Goal: Task Accomplishment & Management: Use online tool/utility

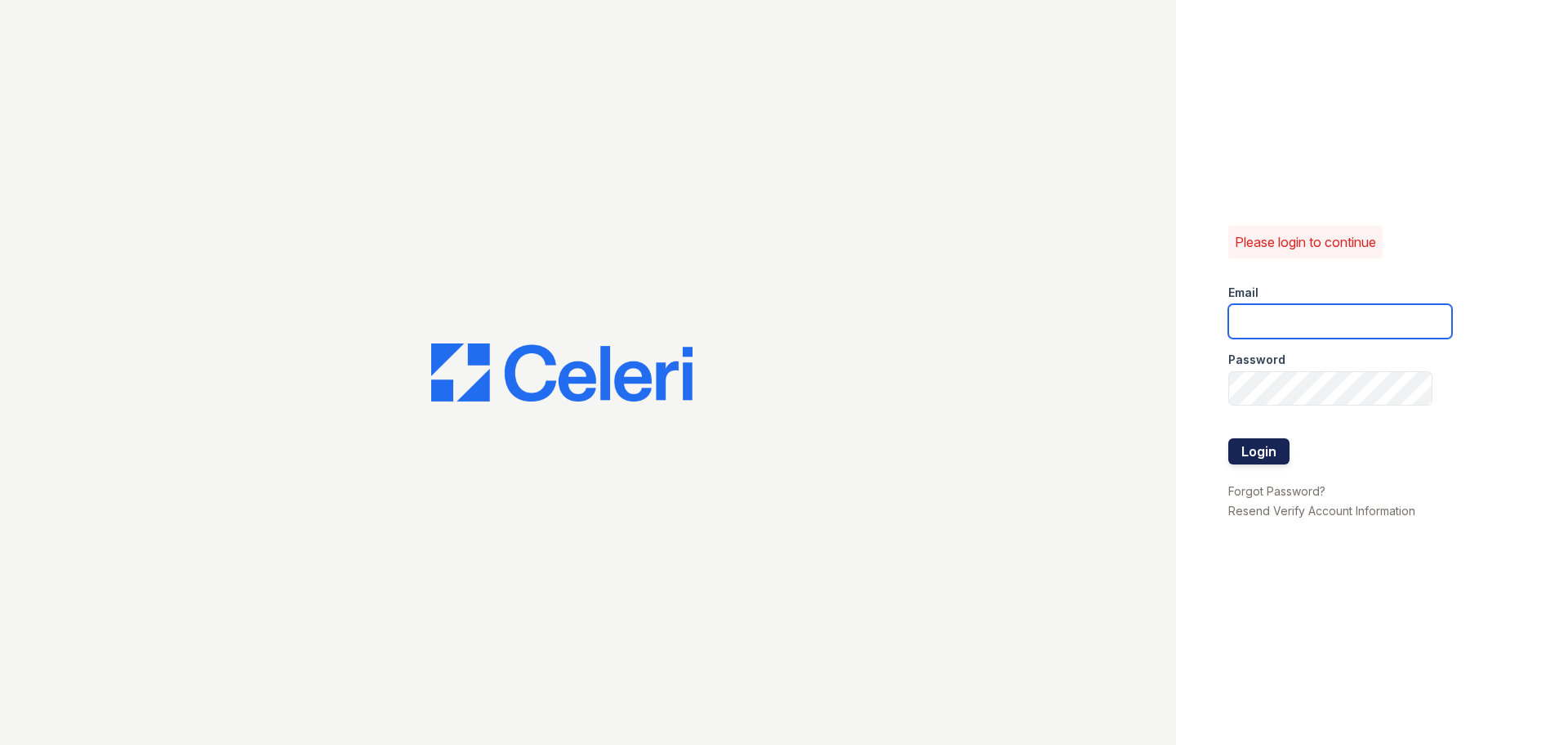
type input "[EMAIL_ADDRESS][DOMAIN_NAME]"
click at [1261, 457] on button "Login" at bounding box center [1258, 450] width 61 height 26
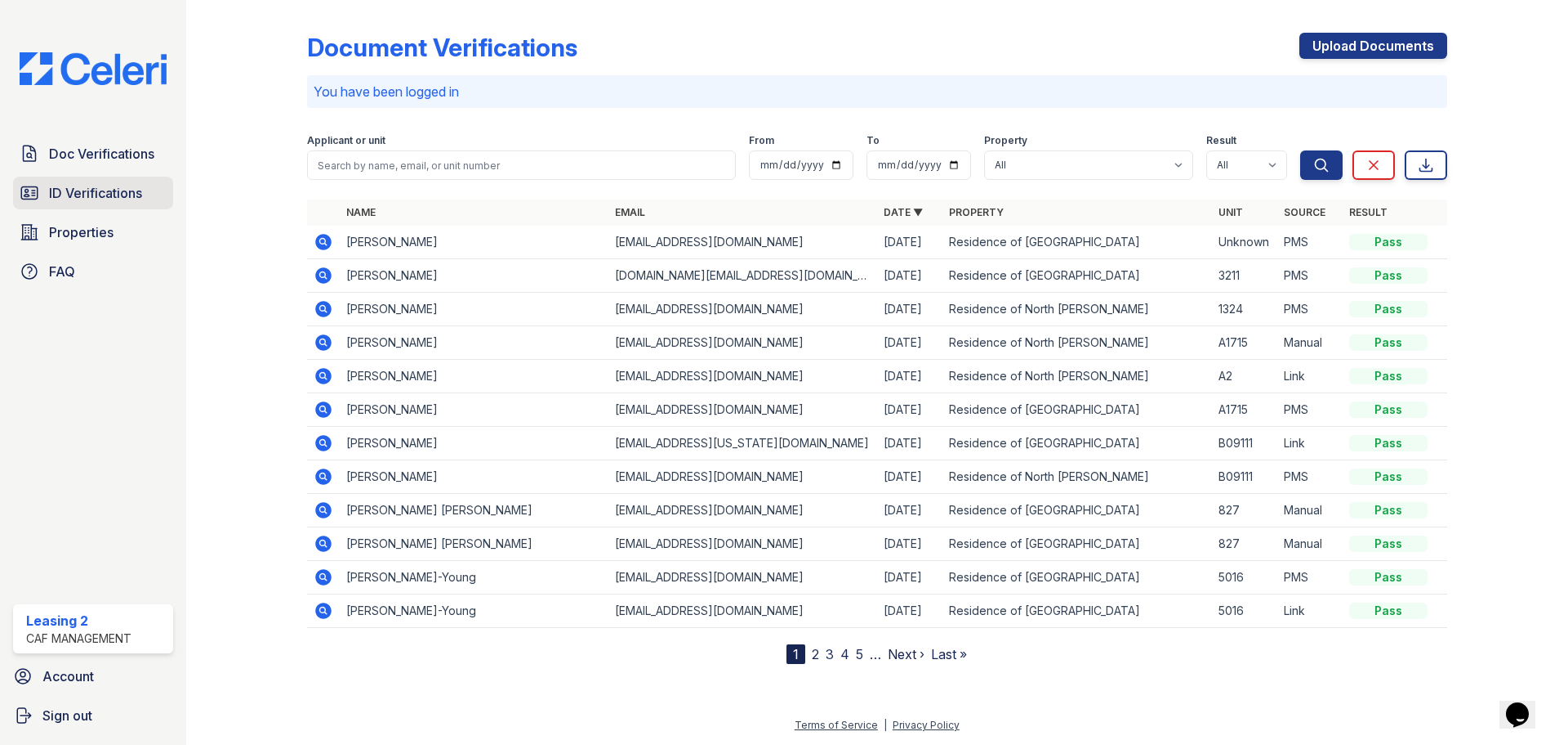
click at [102, 183] on span "ID Verifications" at bounding box center [95, 193] width 93 height 20
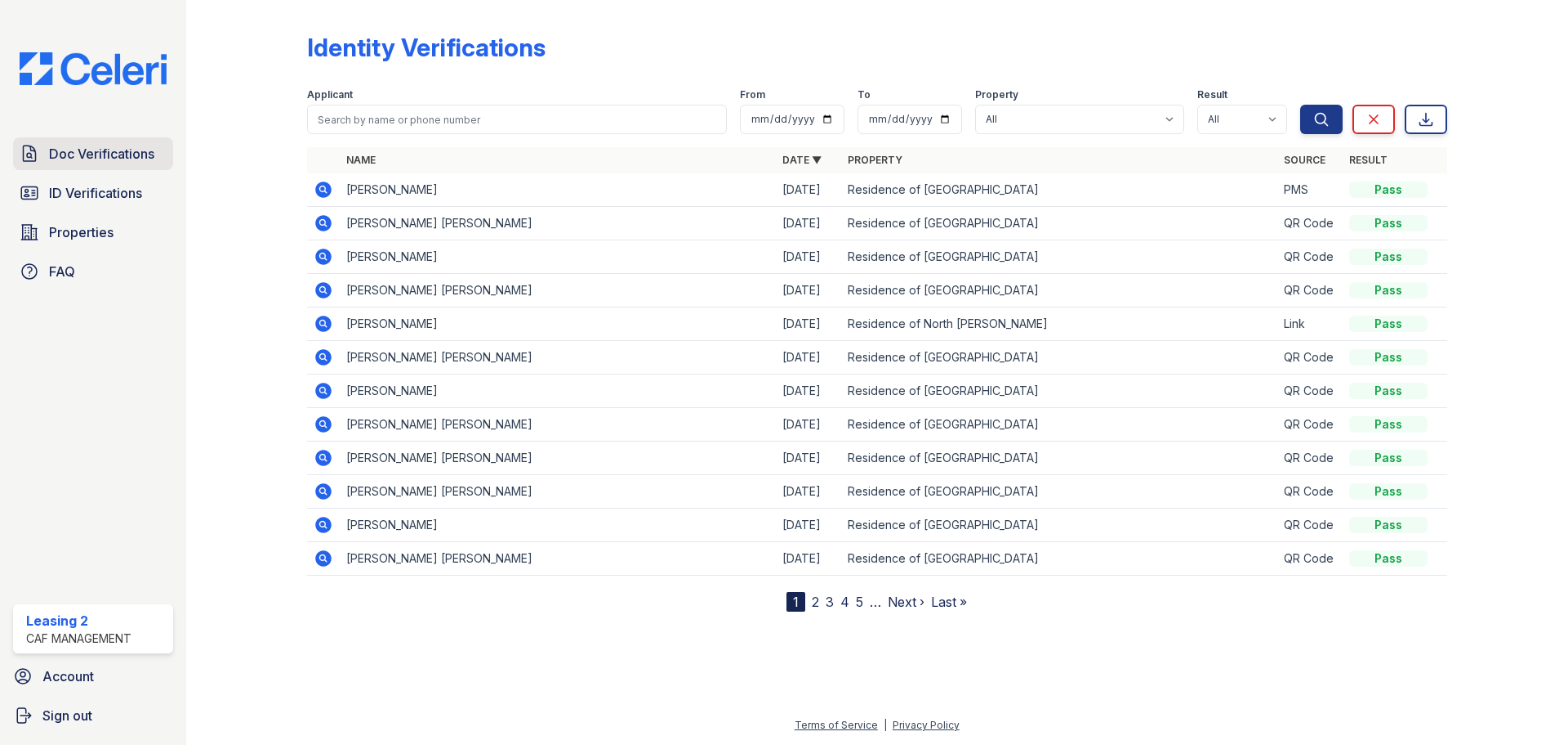
click at [118, 162] on span "Doc Verifications" at bounding box center [101, 154] width 106 height 20
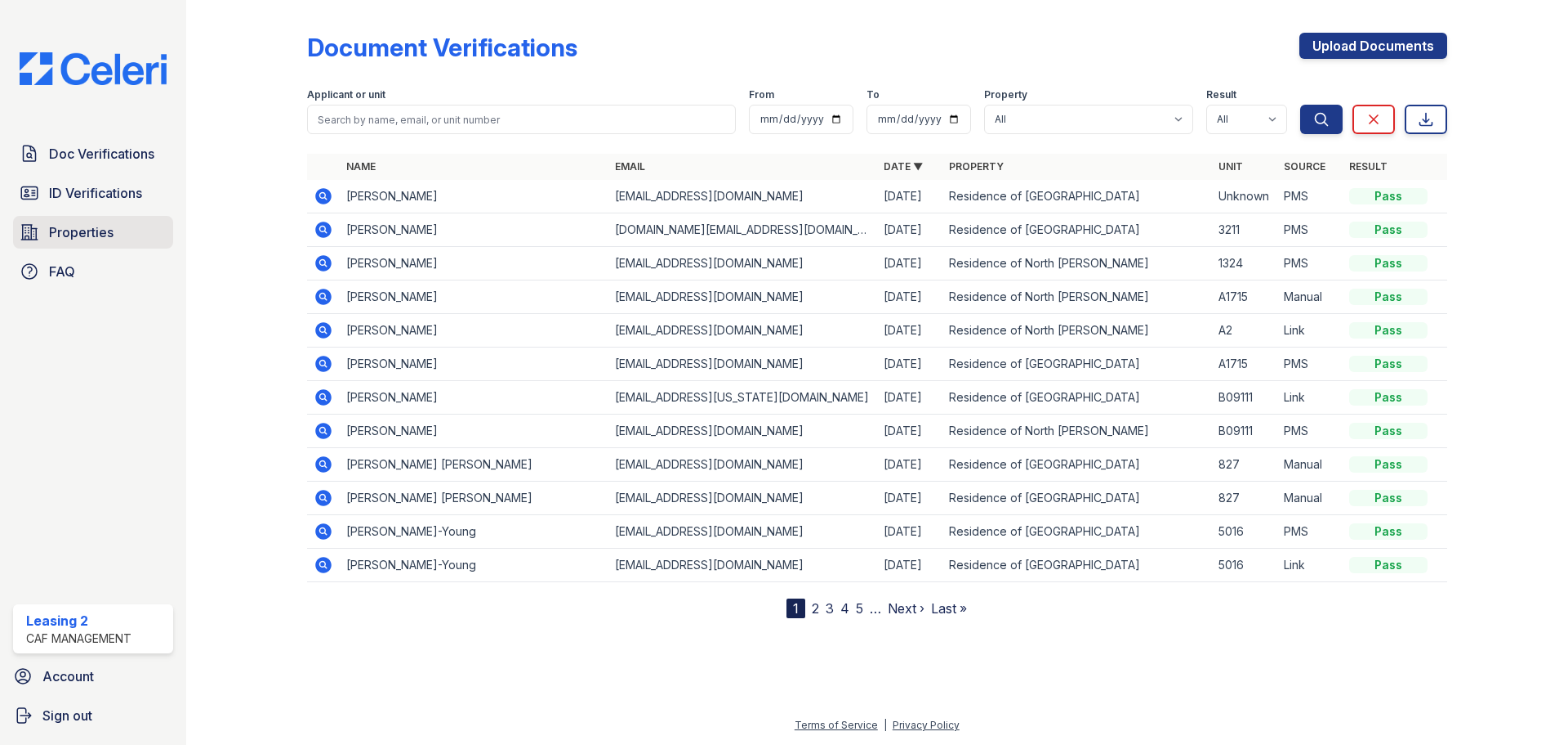
click at [113, 236] on span "Properties" at bounding box center [81, 232] width 65 height 20
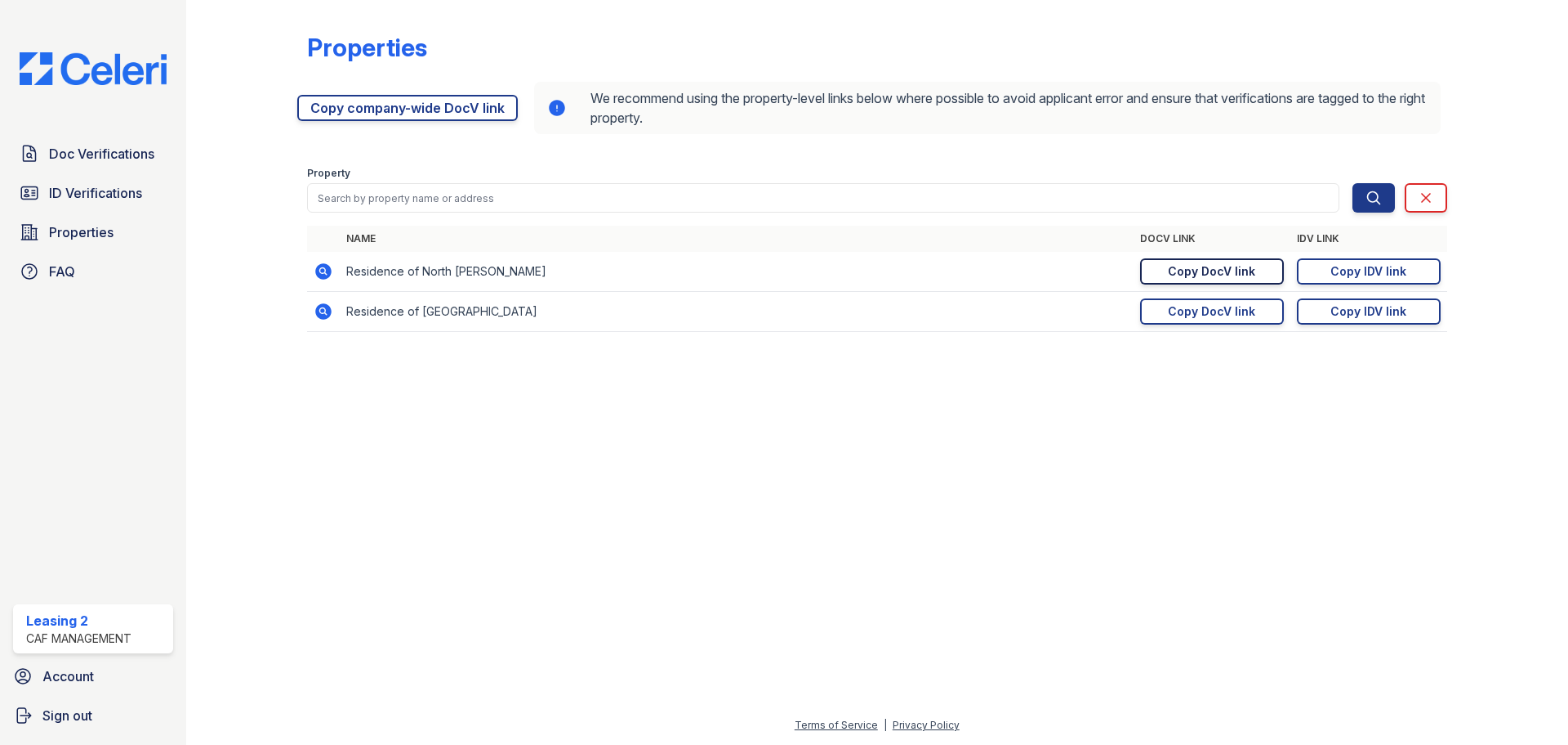
click at [1213, 266] on div "Copy DocV link" at bounding box center [1211, 271] width 87 height 16
click at [1270, 273] on link "Copy DocV link Copy link" at bounding box center [1212, 271] width 144 height 26
click at [1372, 266] on div "Copy IDV link" at bounding box center [1369, 271] width 76 height 16
